Goal: Communication & Community: Answer question/provide support

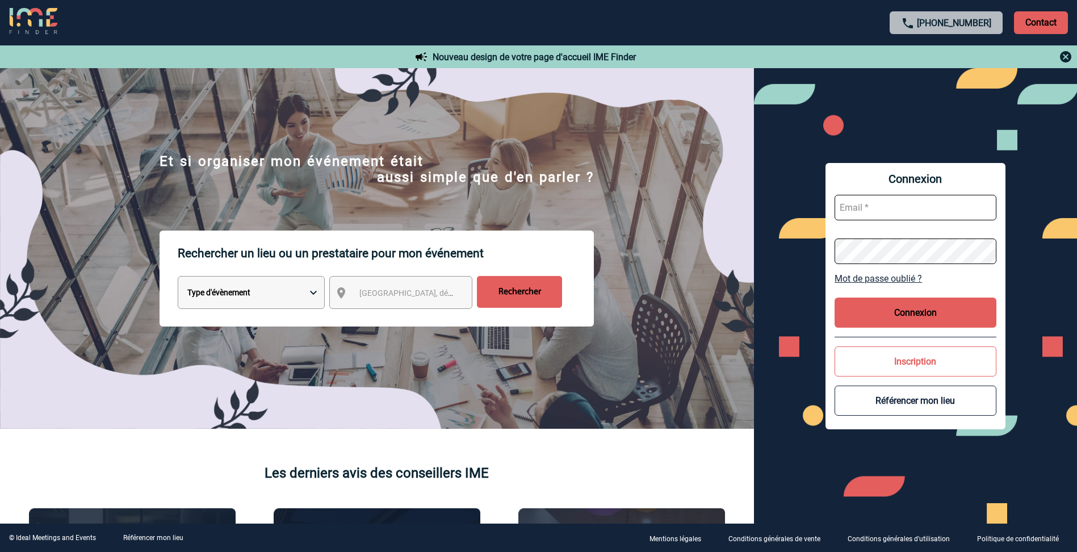
click at [911, 209] on input "text" at bounding box center [916, 208] width 162 height 26
type input "ludovic.villeger@sanofi.com"
click at [439, 337] on div "Rechercher un lieu ou un prestataire pour mon événement Type d'évènement Sémina…" at bounding box center [377, 330] width 754 height 198
click at [879, 313] on button "Connexion" at bounding box center [916, 313] width 162 height 30
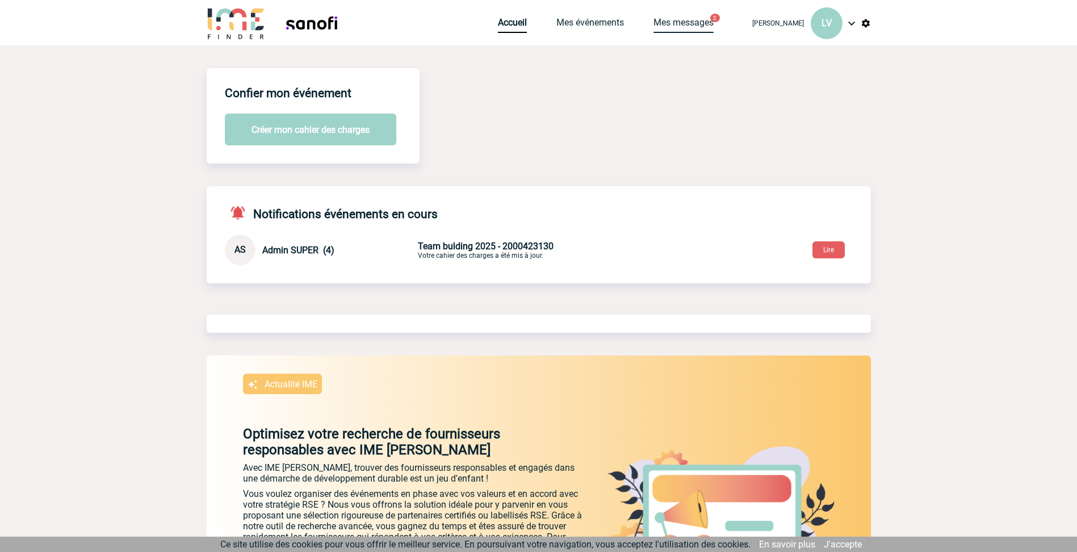
click at [693, 25] on link "Mes messages" at bounding box center [684, 25] width 60 height 16
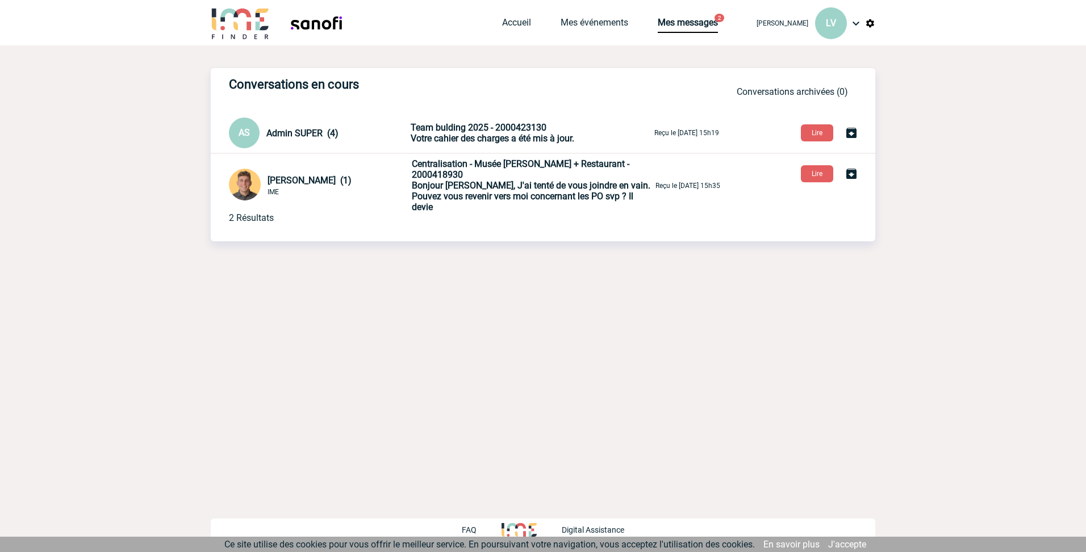
click at [450, 177] on span "Centralisation - Musée François Tillequin + Restaurant - 2000418930" at bounding box center [520, 169] width 217 height 22
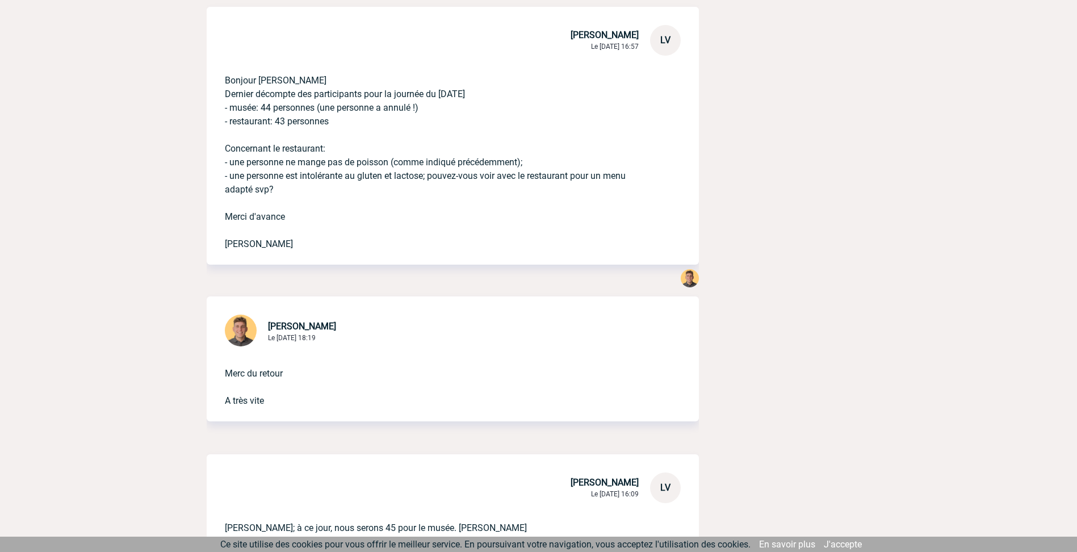
scroll to position [3350, 0]
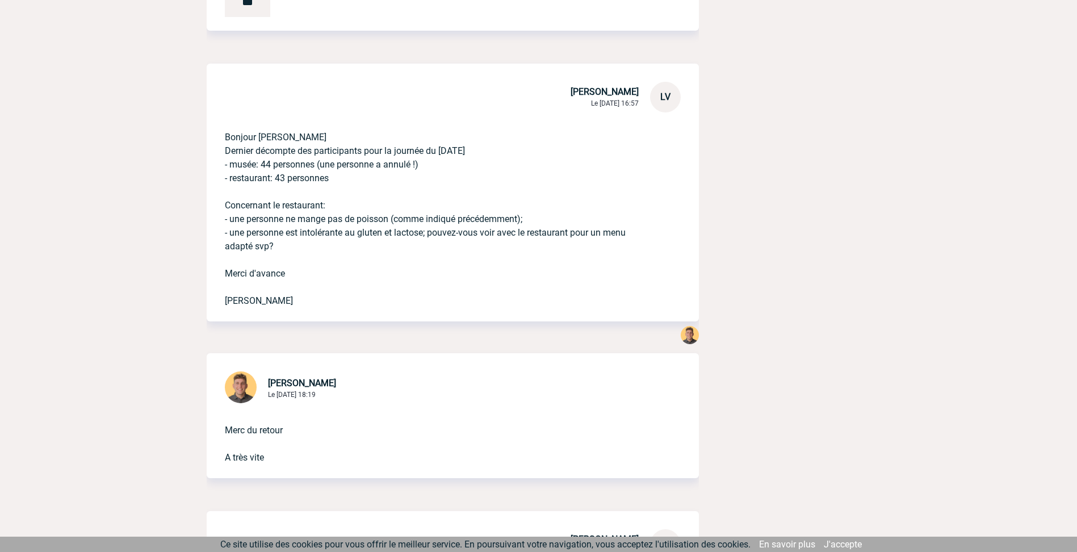
drag, startPoint x: 229, startPoint y: 221, endPoint x: 288, endPoint y: 244, distance: 63.8
click at [288, 244] on p "Bonjour Jules Dernier décompte des participants pour la journée du 17 octobre -…" at bounding box center [437, 209] width 424 height 195
copy p "une personne ne mange pas de poisson (comme indiqué précédemment); - une person…"
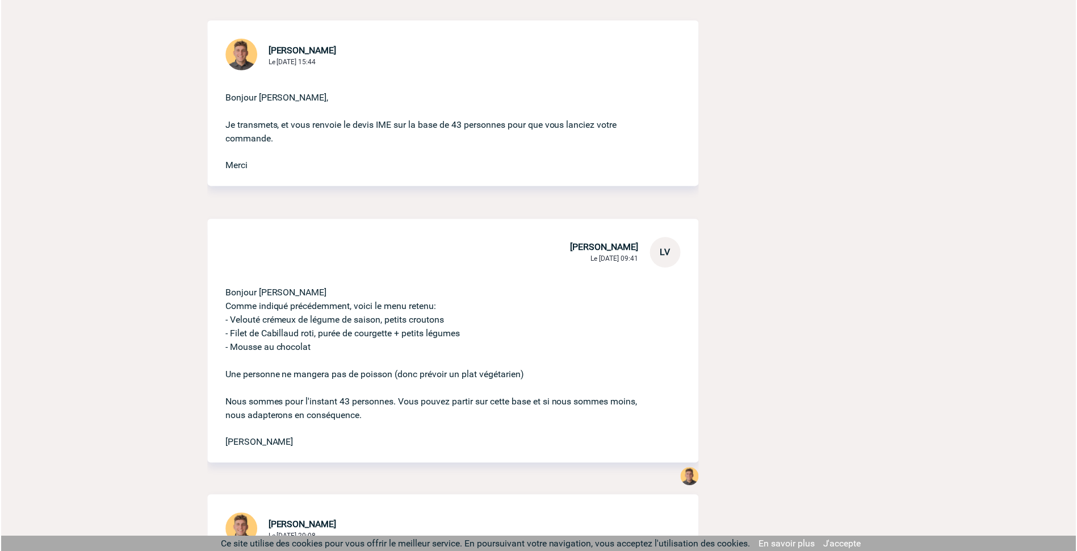
scroll to position [4145, 0]
